Goal: Check status: Check status

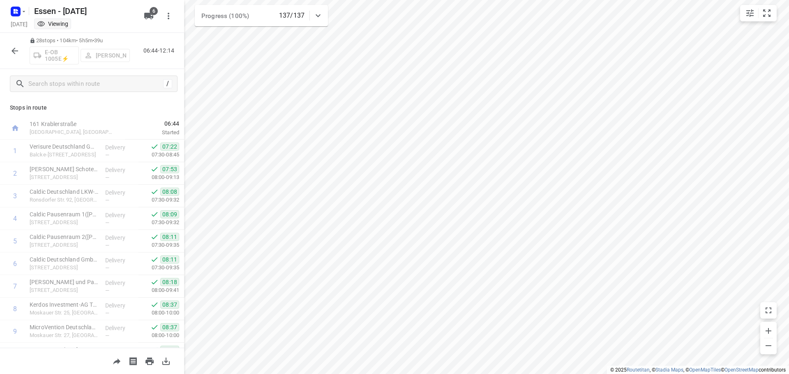
click at [13, 53] on icon "button" at bounding box center [15, 51] width 10 height 10
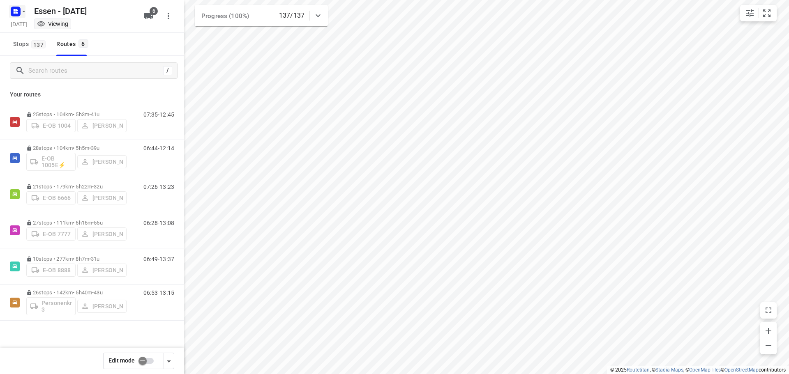
click at [24, 11] on icon "button" at bounding box center [24, 11] width 3 height 1
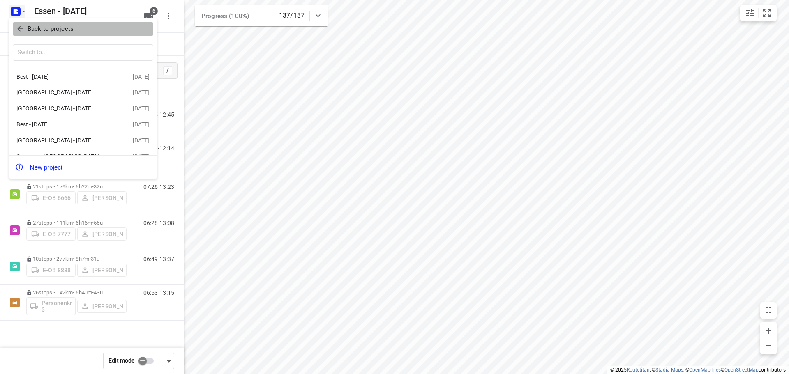
click at [23, 25] on icon "button" at bounding box center [20, 29] width 8 height 8
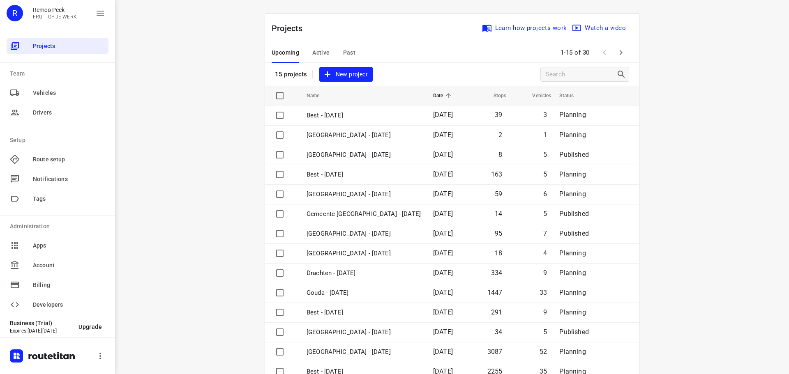
click at [347, 53] on span "Past" at bounding box center [349, 53] width 13 height 10
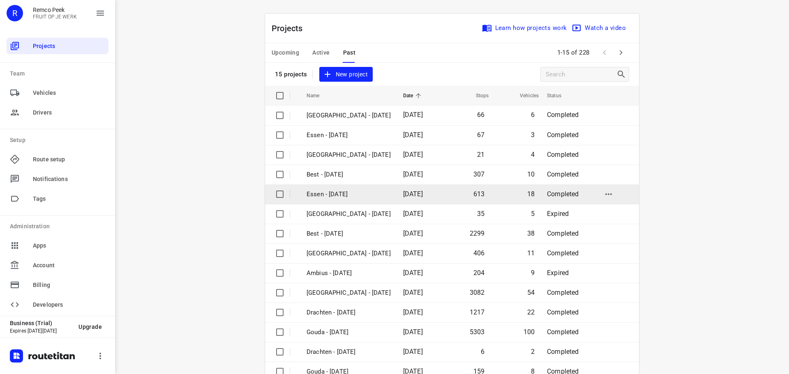
click at [339, 194] on p "Essen - [DATE]" at bounding box center [349, 194] width 84 height 9
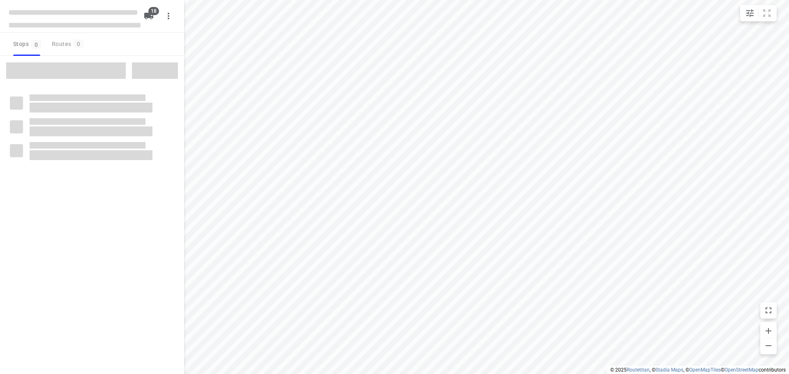
checkbox input "true"
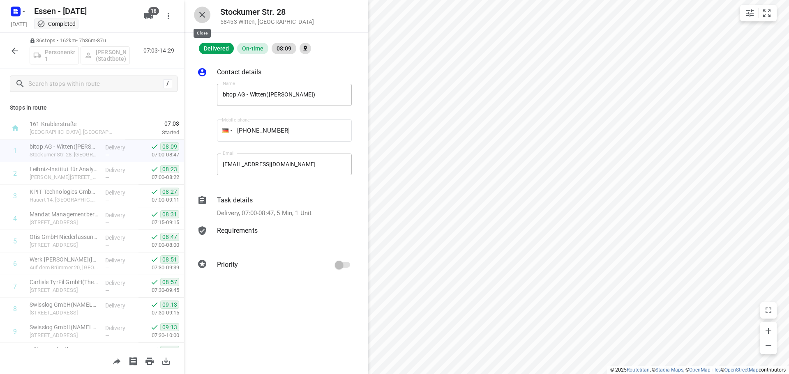
click at [203, 16] on icon "button" at bounding box center [202, 15] width 6 height 6
click at [204, 12] on icon "button" at bounding box center [202, 15] width 10 height 10
